Goal: Task Accomplishment & Management: Use online tool/utility

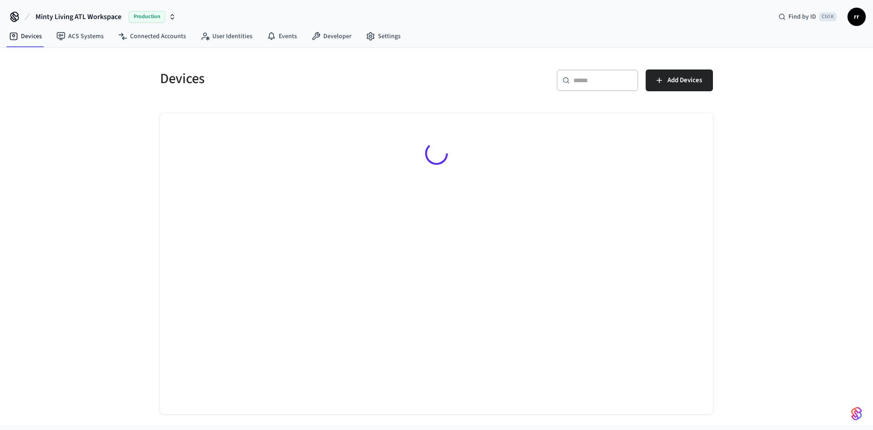
click at [612, 80] on input "text" at bounding box center [602, 80] width 59 height 9
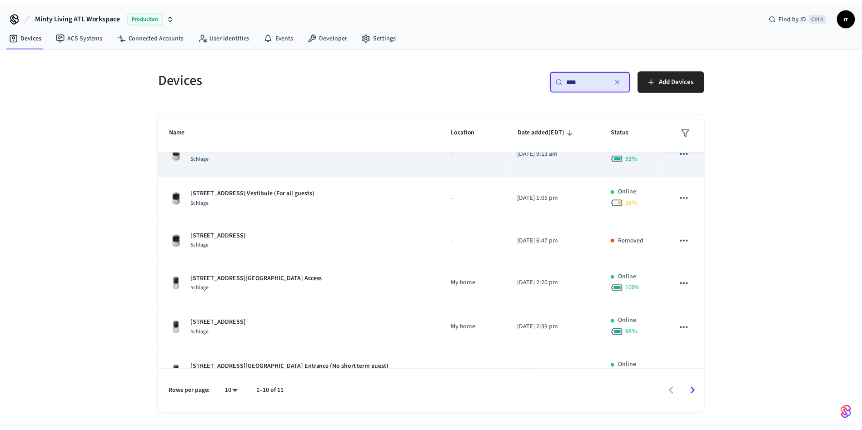
scroll to position [205, 0]
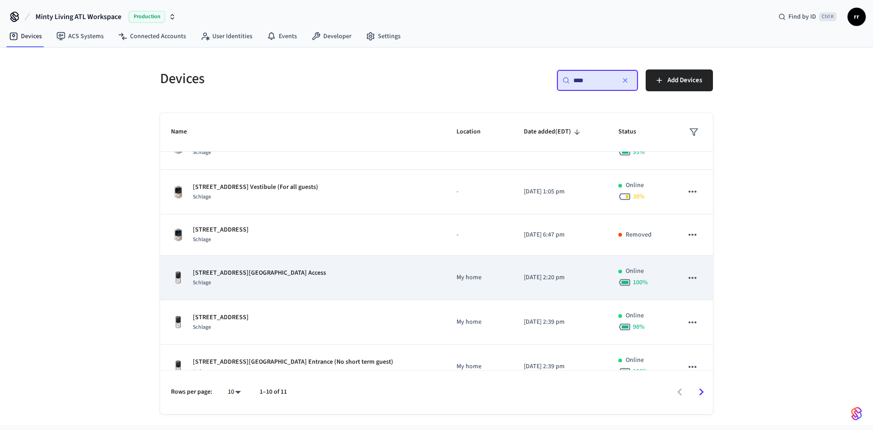
type input "****"
click at [255, 274] on p "[STREET_ADDRESS][GEOGRAPHIC_DATA] Access" at bounding box center [259, 274] width 133 height 10
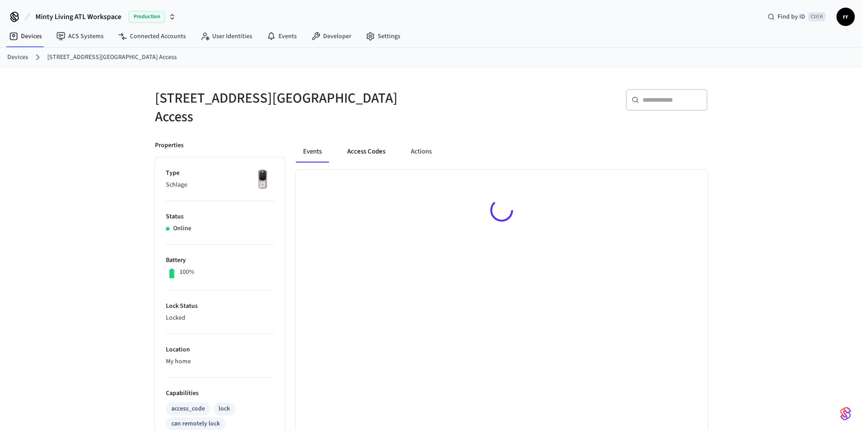
click at [362, 150] on button "Access Codes" at bounding box center [366, 152] width 53 height 22
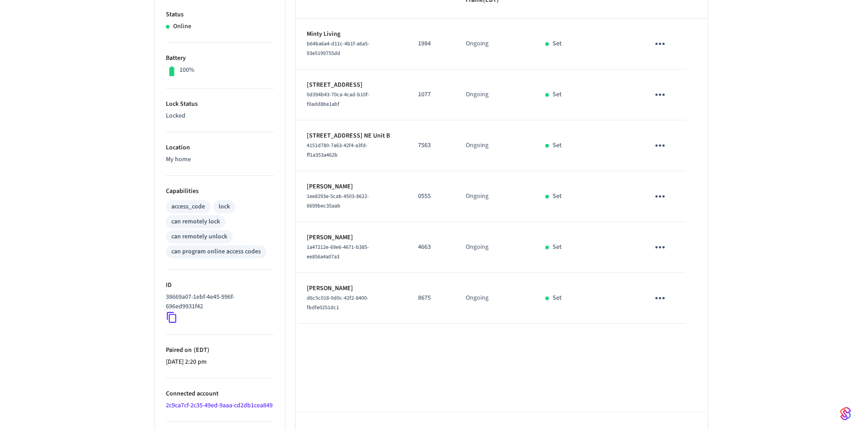
scroll to position [205, 0]
click at [427, 291] on p "8675" at bounding box center [431, 296] width 26 height 10
copy p "8675"
click at [425, 240] on p "4663" at bounding box center [431, 245] width 26 height 10
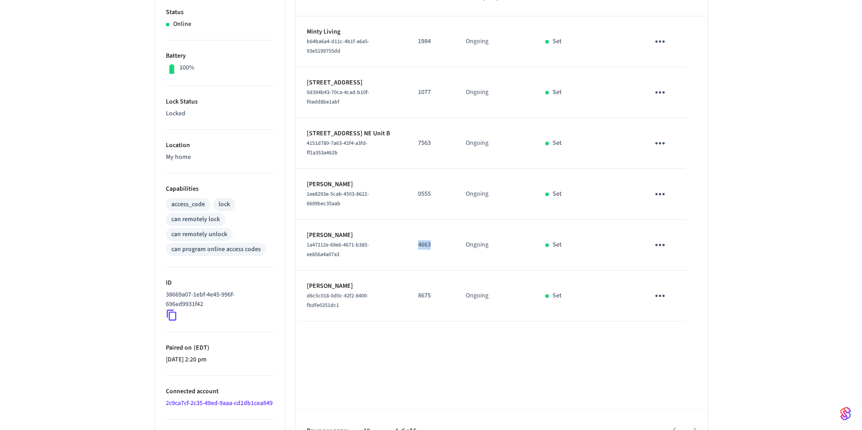
click at [425, 240] on p "4663" at bounding box center [431, 245] width 26 height 10
copy p "4663"
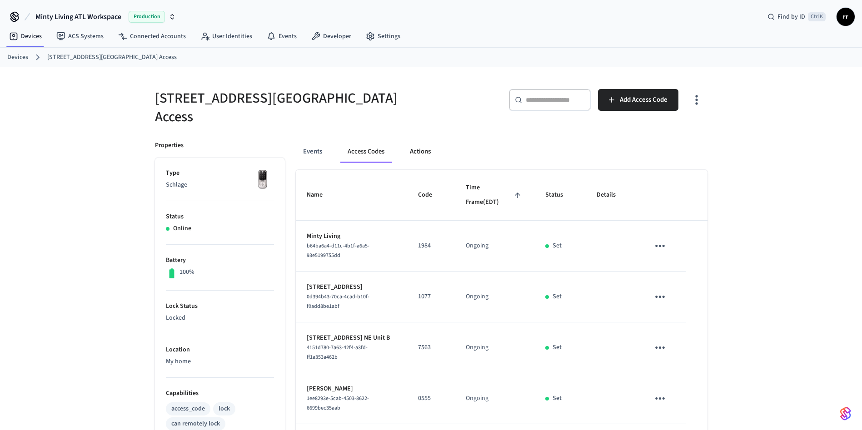
click at [424, 141] on button "Actions" at bounding box center [420, 152] width 35 height 22
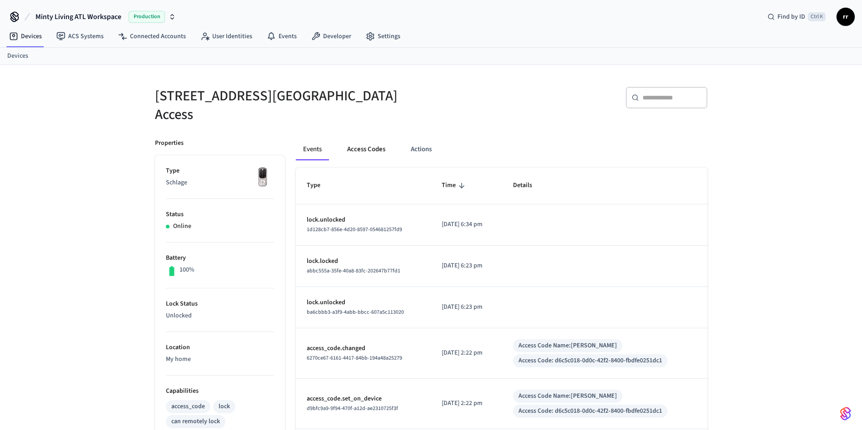
click at [367, 145] on button "Access Codes" at bounding box center [366, 150] width 53 height 22
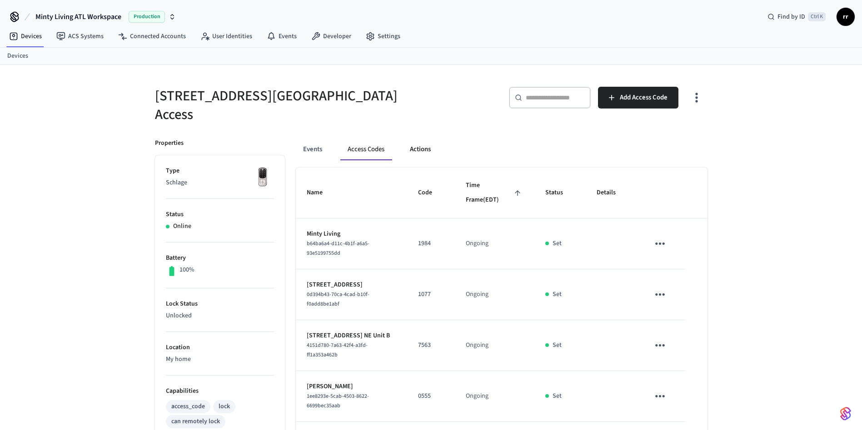
click at [412, 139] on button "Actions" at bounding box center [420, 150] width 35 height 22
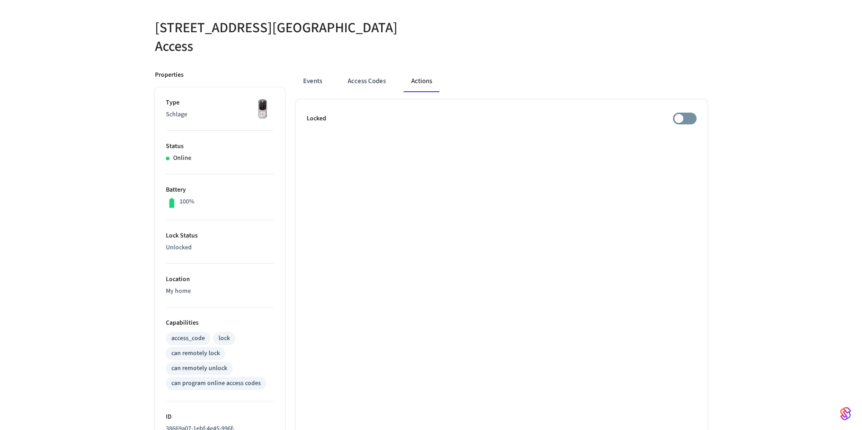
scroll to position [70, 0]
drag, startPoint x: 160, startPoint y: 242, endPoint x: 271, endPoint y: 252, distance: 111.9
click at [271, 252] on ul "Type Schlage Status Online Battery 100% Lock Status Unlocked Location My home C…" at bounding box center [220, 337] width 130 height 500
click at [271, 252] on li "Lock Status Unlocked" at bounding box center [220, 242] width 108 height 44
drag, startPoint x: 155, startPoint y: 30, endPoint x: 265, endPoint y: 33, distance: 110.0
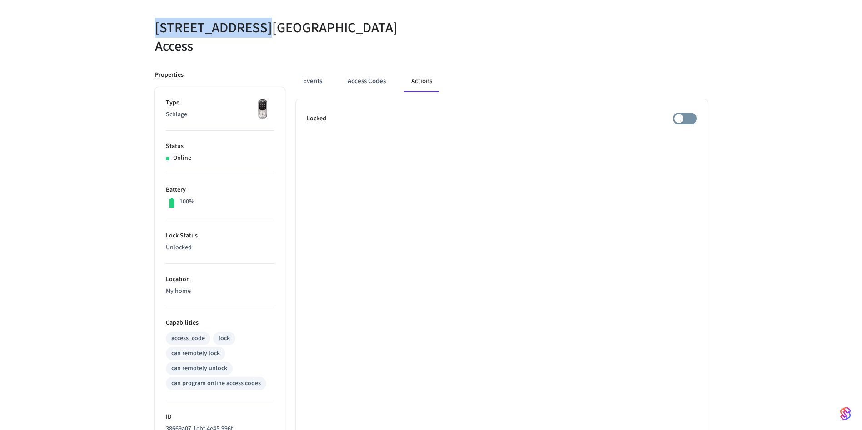
click at [265, 33] on h5 "[STREET_ADDRESS][GEOGRAPHIC_DATA] Access" at bounding box center [290, 37] width 271 height 37
click at [362, 79] on button "Access Codes" at bounding box center [366, 81] width 53 height 22
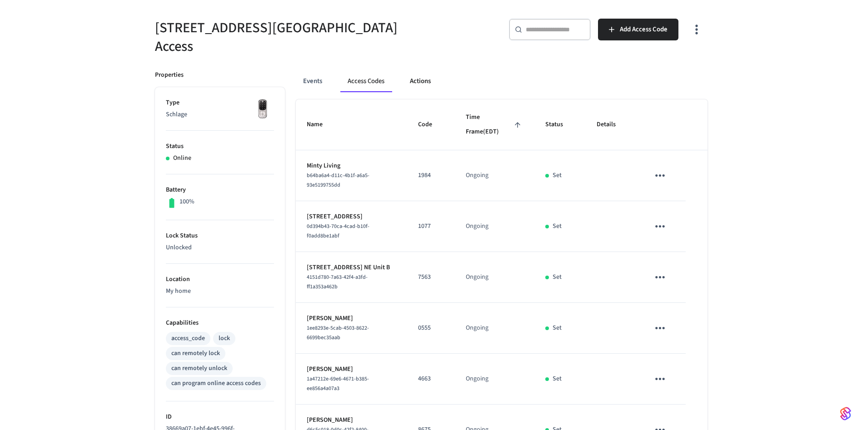
click at [424, 71] on button "Actions" at bounding box center [420, 81] width 35 height 22
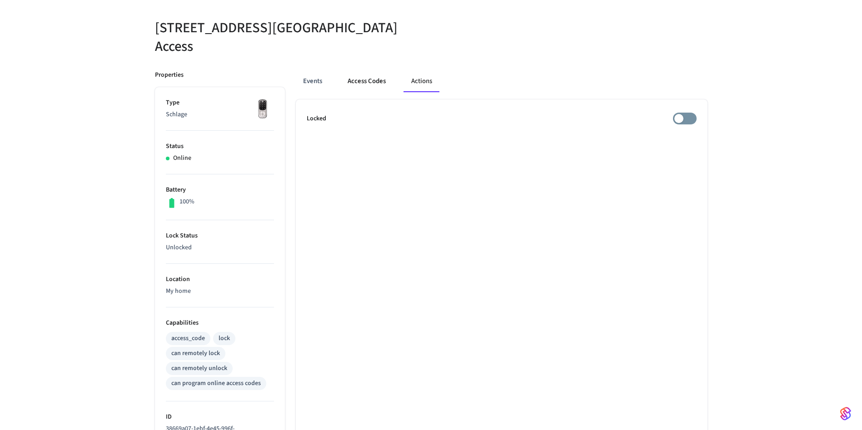
click at [375, 70] on button "Access Codes" at bounding box center [366, 81] width 53 height 22
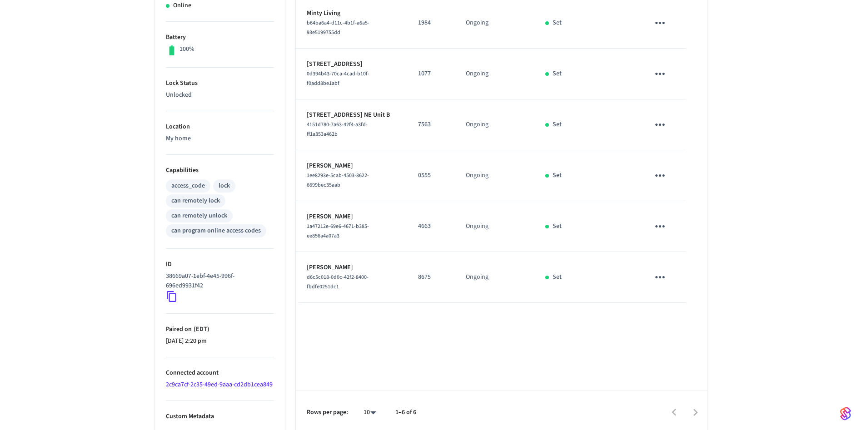
scroll to position [160, 0]
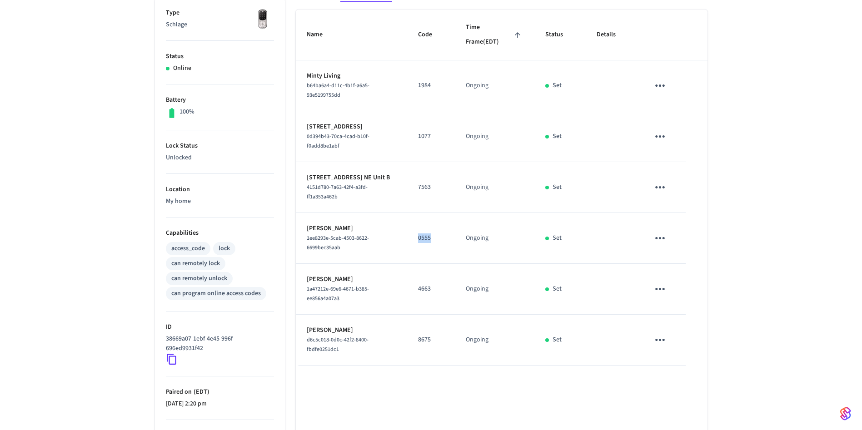
drag, startPoint x: 420, startPoint y: 226, endPoint x: 452, endPoint y: 235, distance: 32.8
click at [452, 235] on td "0555" at bounding box center [431, 238] width 48 height 51
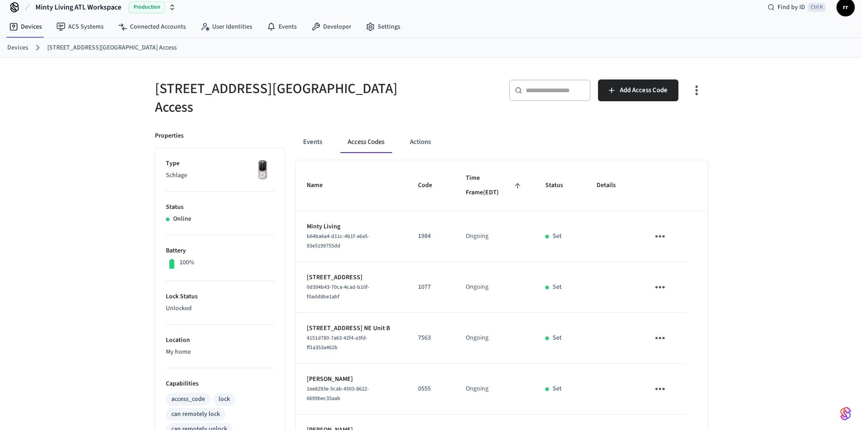
scroll to position [0, 0]
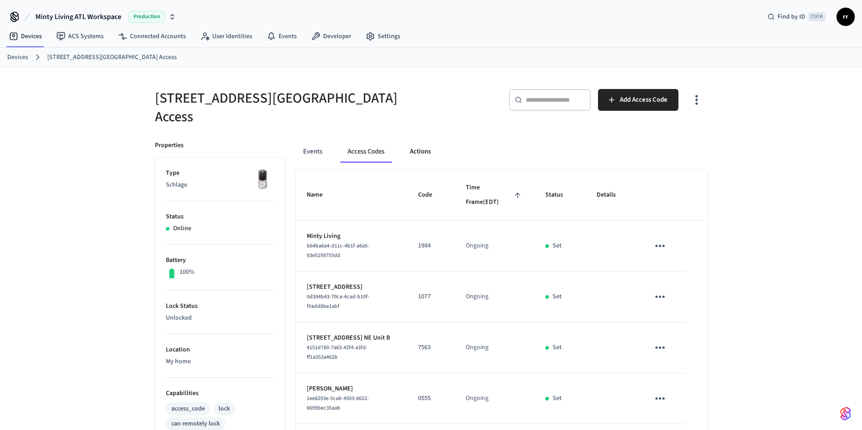
click at [420, 142] on button "Actions" at bounding box center [420, 152] width 35 height 22
